Goal: Information Seeking & Learning: Learn about a topic

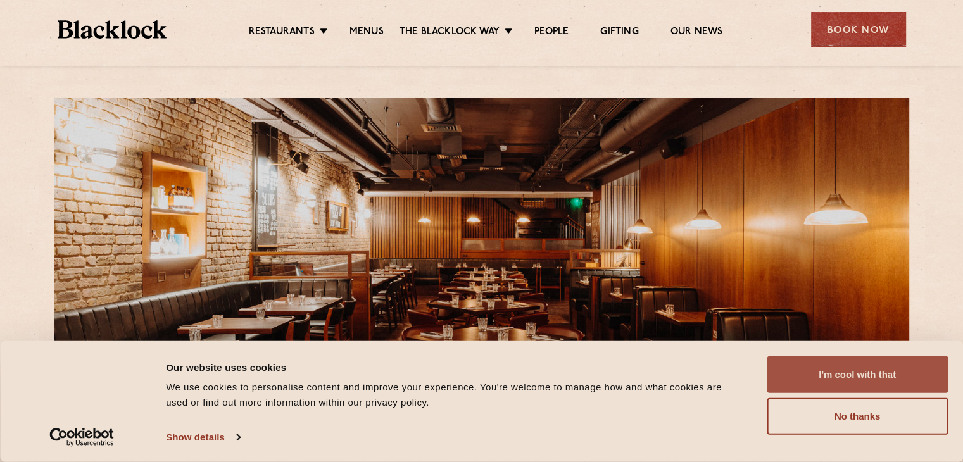
click at [871, 378] on button "I'm cool with that" at bounding box center [856, 374] width 181 height 37
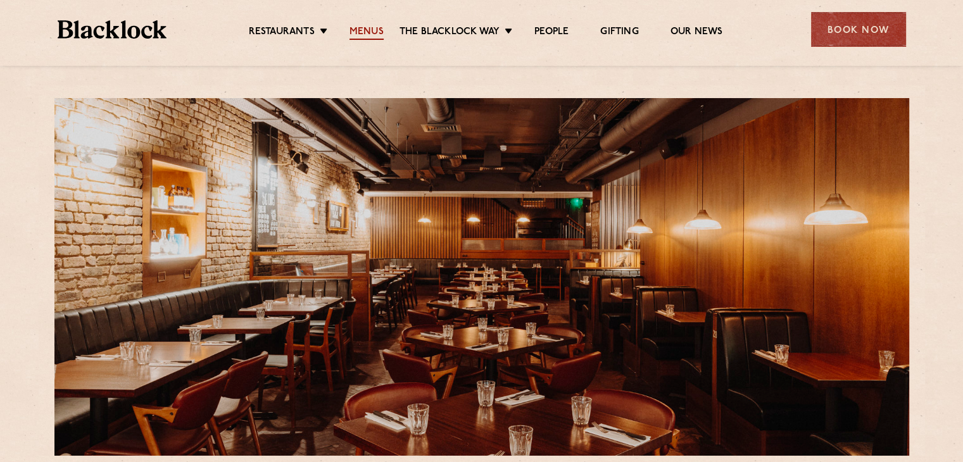
click at [363, 27] on link "Menus" at bounding box center [366, 33] width 34 height 14
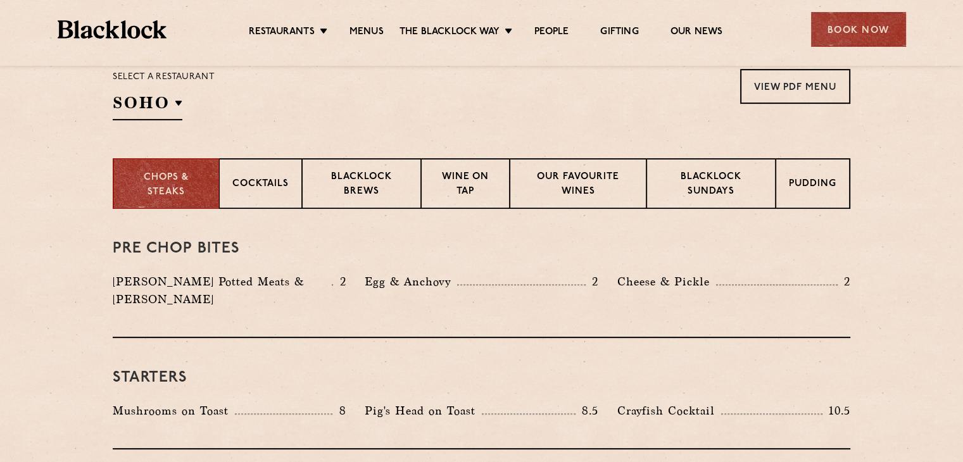
scroll to position [430, 0]
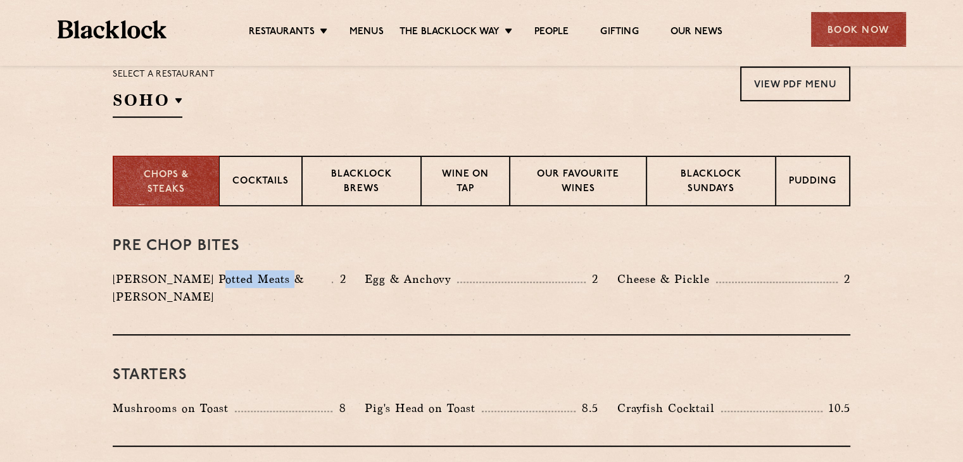
drag, startPoint x: 203, startPoint y: 274, endPoint x: 273, endPoint y: 265, distance: 71.4
click at [273, 265] on div "Pre Chop Bites Blacklock Potted Meats & Kimchi 2 Egg & Anchovy 2 Cheese & Pickl…" at bounding box center [481, 270] width 737 height 129
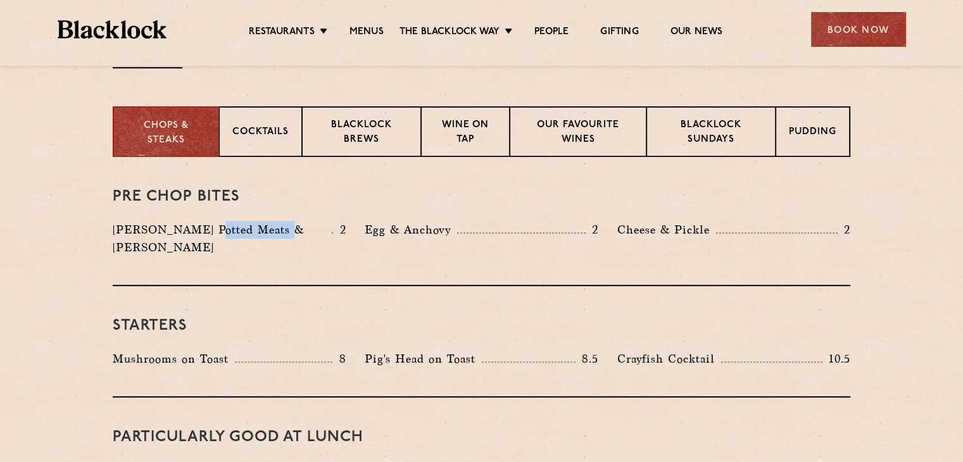
scroll to position [481, 0]
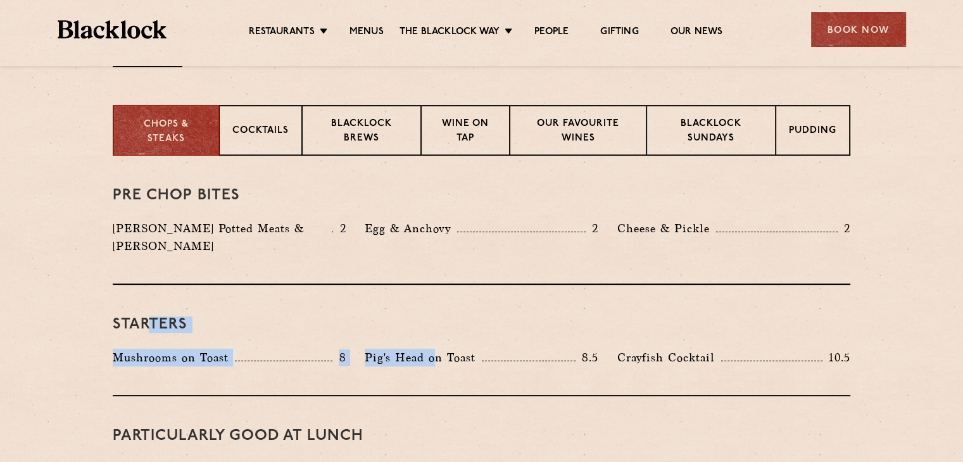
drag, startPoint x: 147, startPoint y: 303, endPoint x: 435, endPoint y: 323, distance: 288.7
click at [435, 323] on div "Starters Mushrooms on Toast 8 Pig's Head on Toast 8.5 Crayfish Cocktail 10.5" at bounding box center [481, 340] width 737 height 111
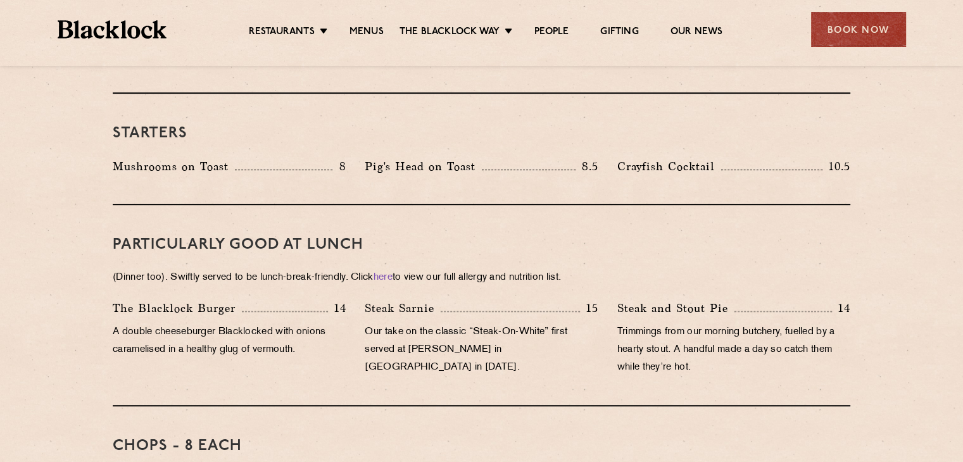
scroll to position [684, 0]
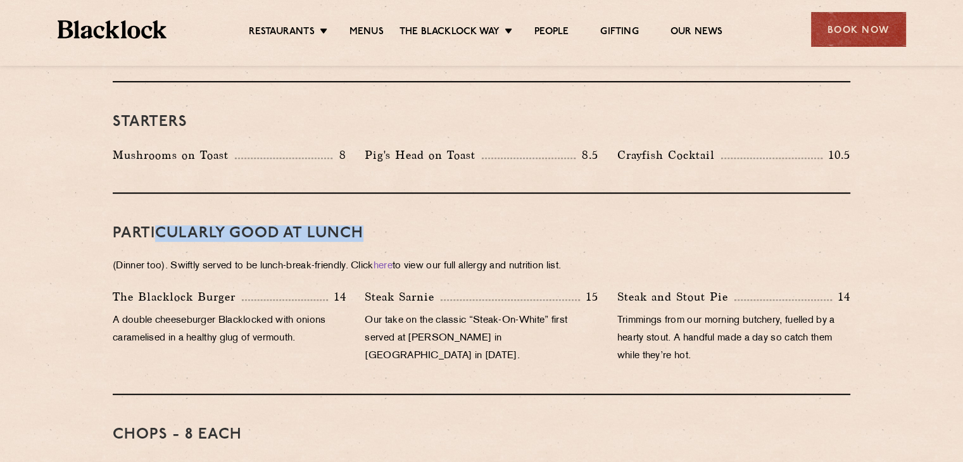
drag, startPoint x: 158, startPoint y: 208, endPoint x: 361, endPoint y: 210, distance: 203.2
click at [361, 225] on h3 "PARTICULARLY GOOD AT LUNCH" at bounding box center [481, 233] width 737 height 16
drag, startPoint x: 719, startPoint y: 13, endPoint x: 820, endPoint y: -3, distance: 102.6
drag, startPoint x: 338, startPoint y: 193, endPoint x: 144, endPoint y: 210, distance: 194.4
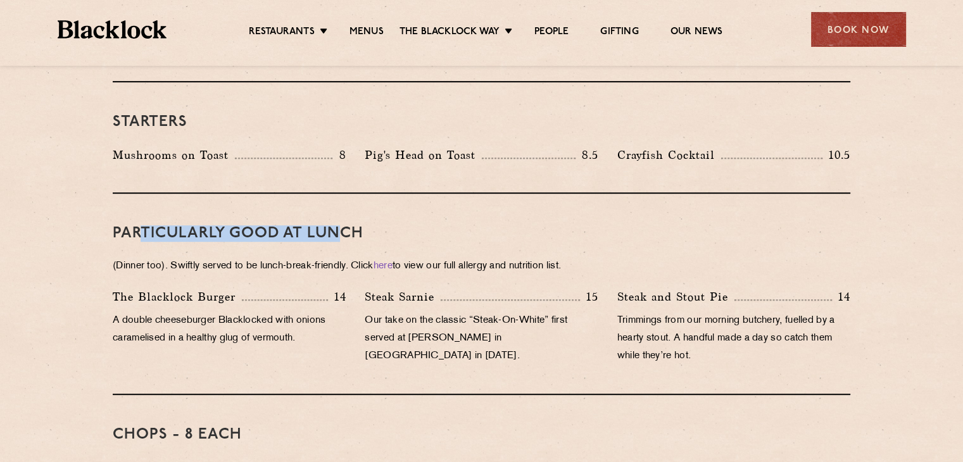
click at [144, 210] on div "PARTICULARLY GOOD AT LUNCH (Dinner too). Swiftly served to be lunch-break-frien…" at bounding box center [481, 294] width 737 height 201
